Goal: Task Accomplishment & Management: Manage account settings

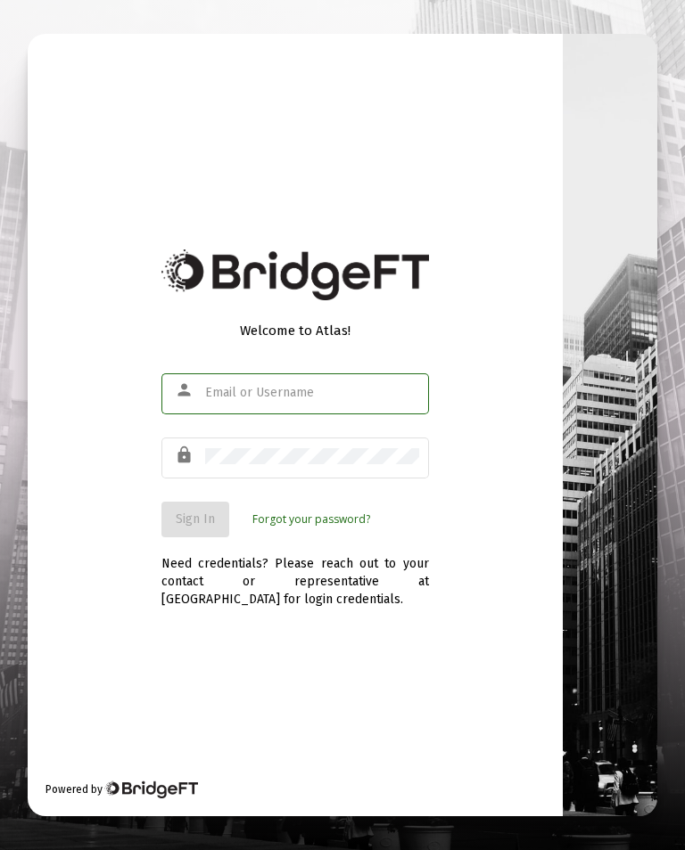
click at [304, 400] on input "text" at bounding box center [312, 393] width 214 height 14
click at [324, 399] on input "text" at bounding box center [312, 393] width 214 height 14
type input "[EMAIL_ADDRESS][DOMAIN_NAME]"
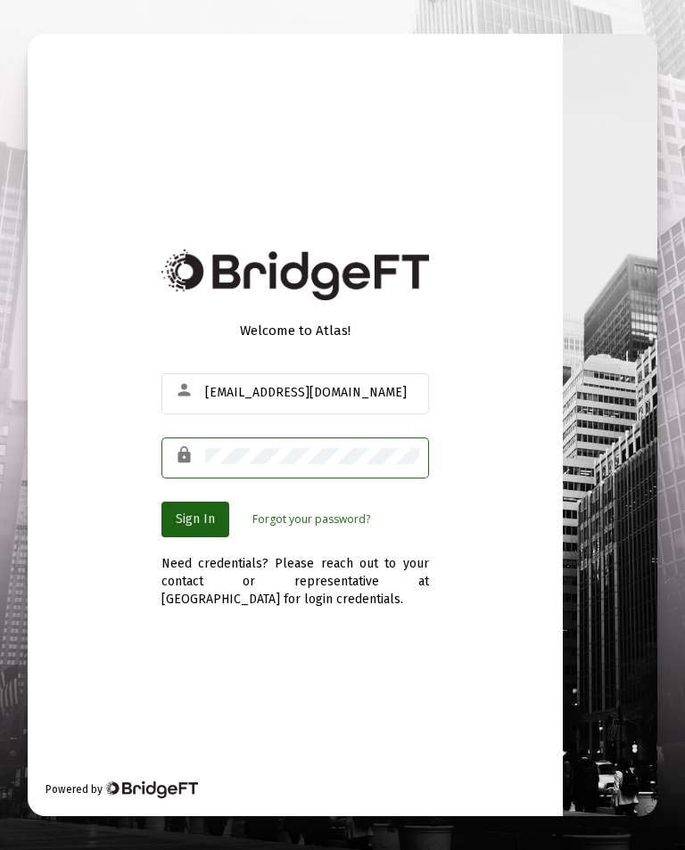
click at [214, 538] on button "Sign In" at bounding box center [195, 520] width 68 height 36
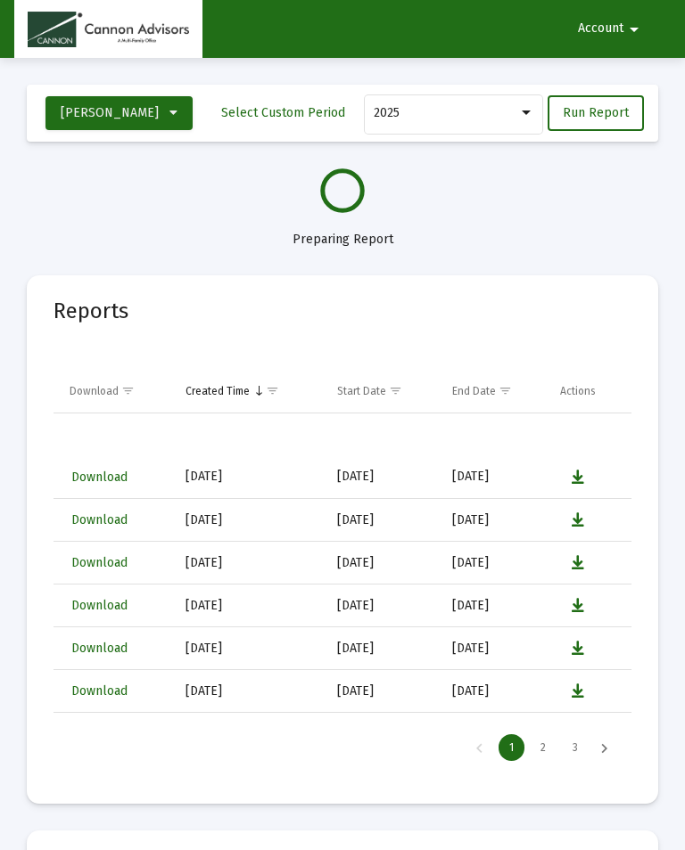
select select "View all"
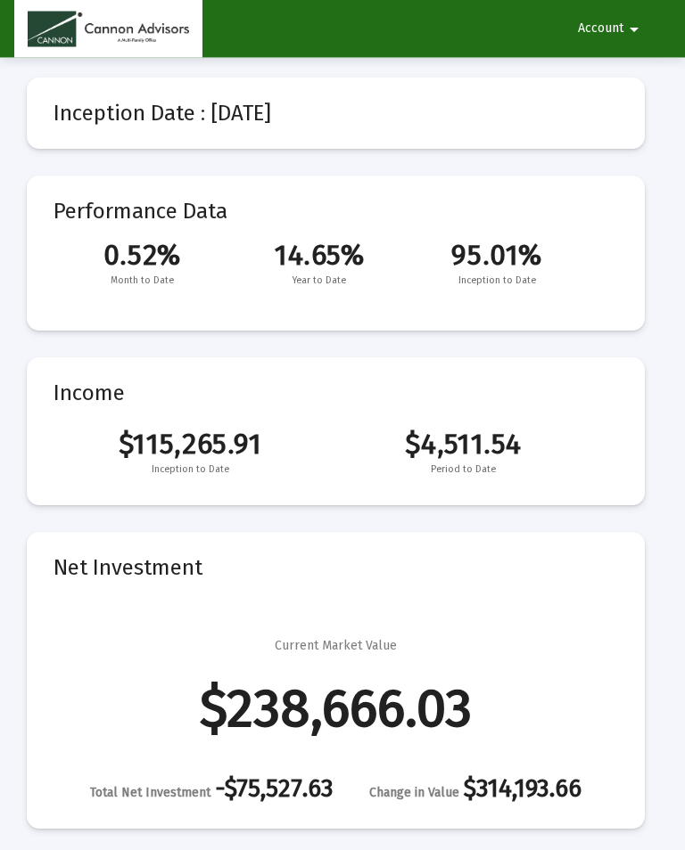
scroll to position [91, 0]
click at [643, 17] on mat-icon "arrow_drop_down" at bounding box center [633, 30] width 21 height 36
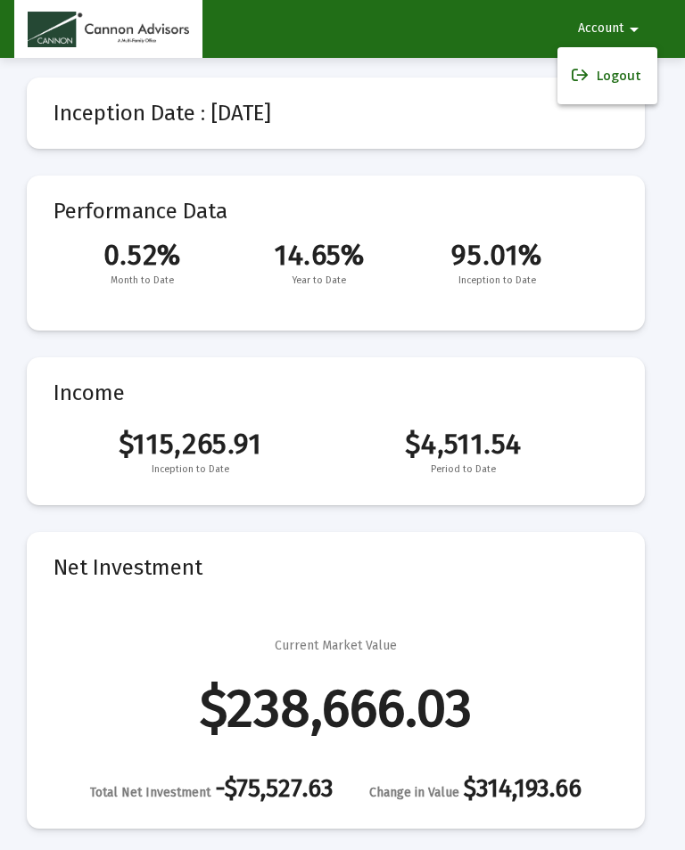
click at [638, 74] on button "Logout" at bounding box center [607, 75] width 100 height 43
